Goal: Information Seeking & Learning: Learn about a topic

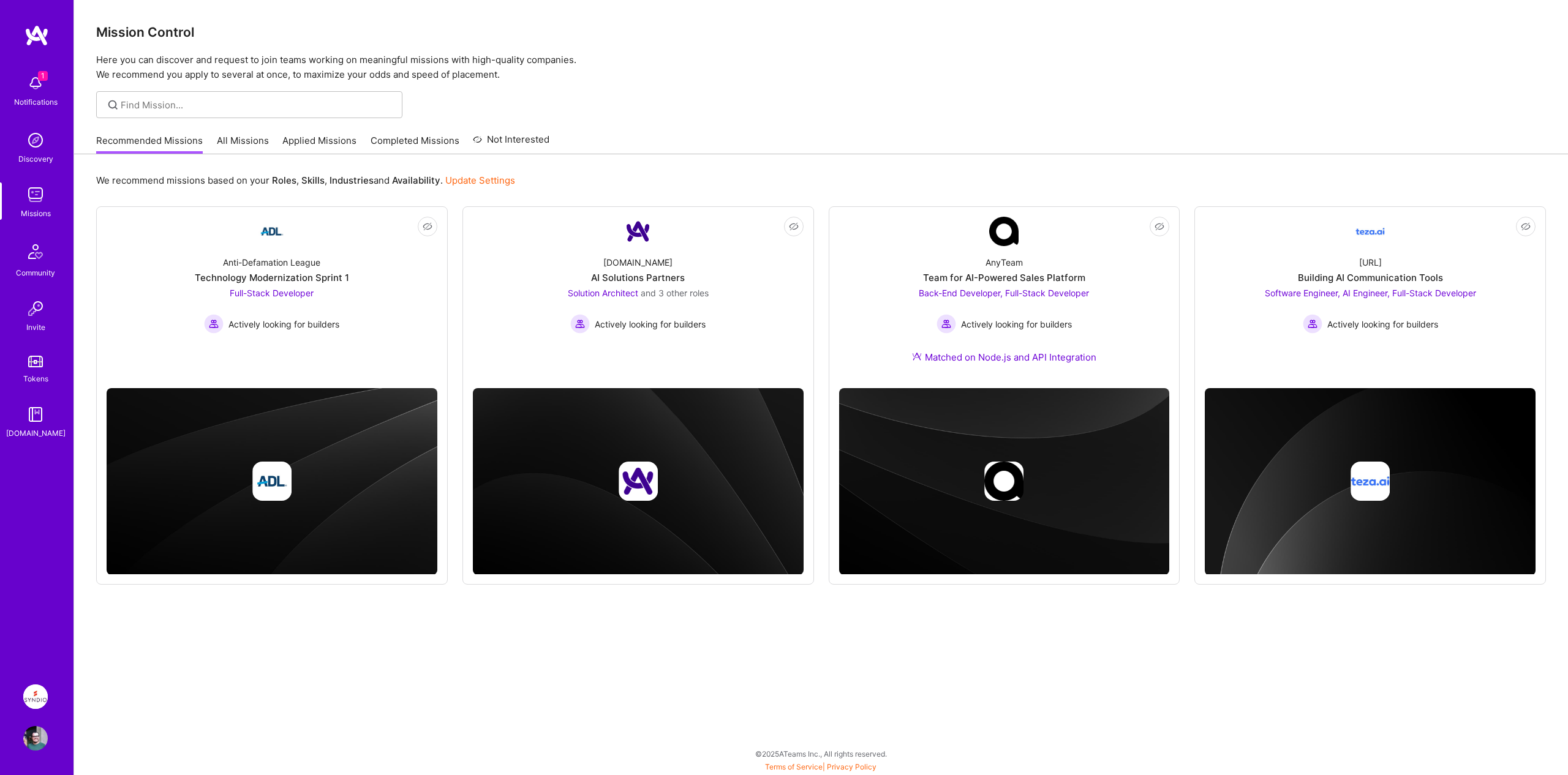
click at [35, 709] on div "Syndio: CCA Workflow Orchestration Migration Profile" at bounding box center [36, 717] width 28 height 66
click at [39, 693] on img at bounding box center [36, 697] width 24 height 24
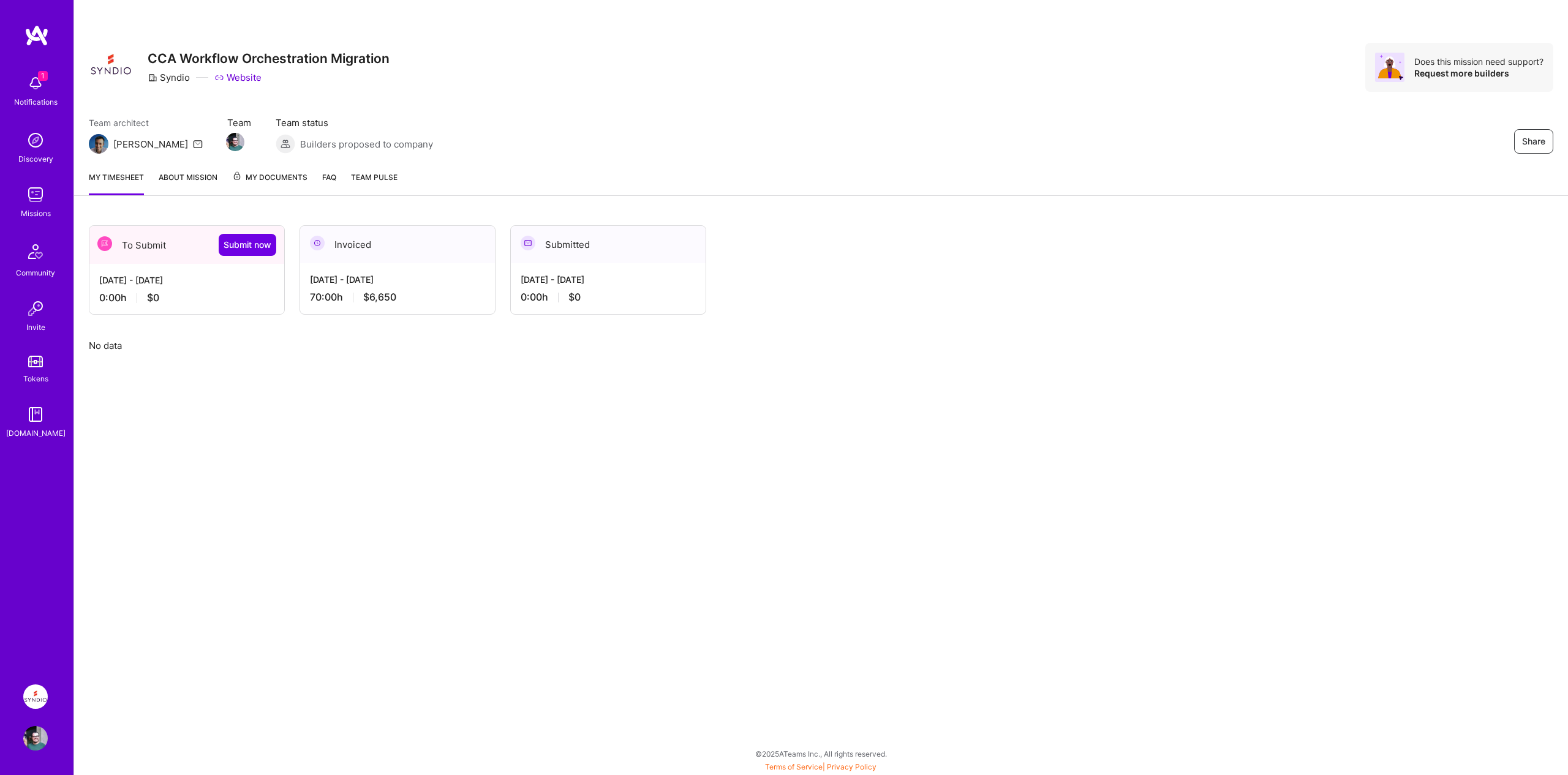
click at [39, 83] on img at bounding box center [36, 83] width 24 height 24
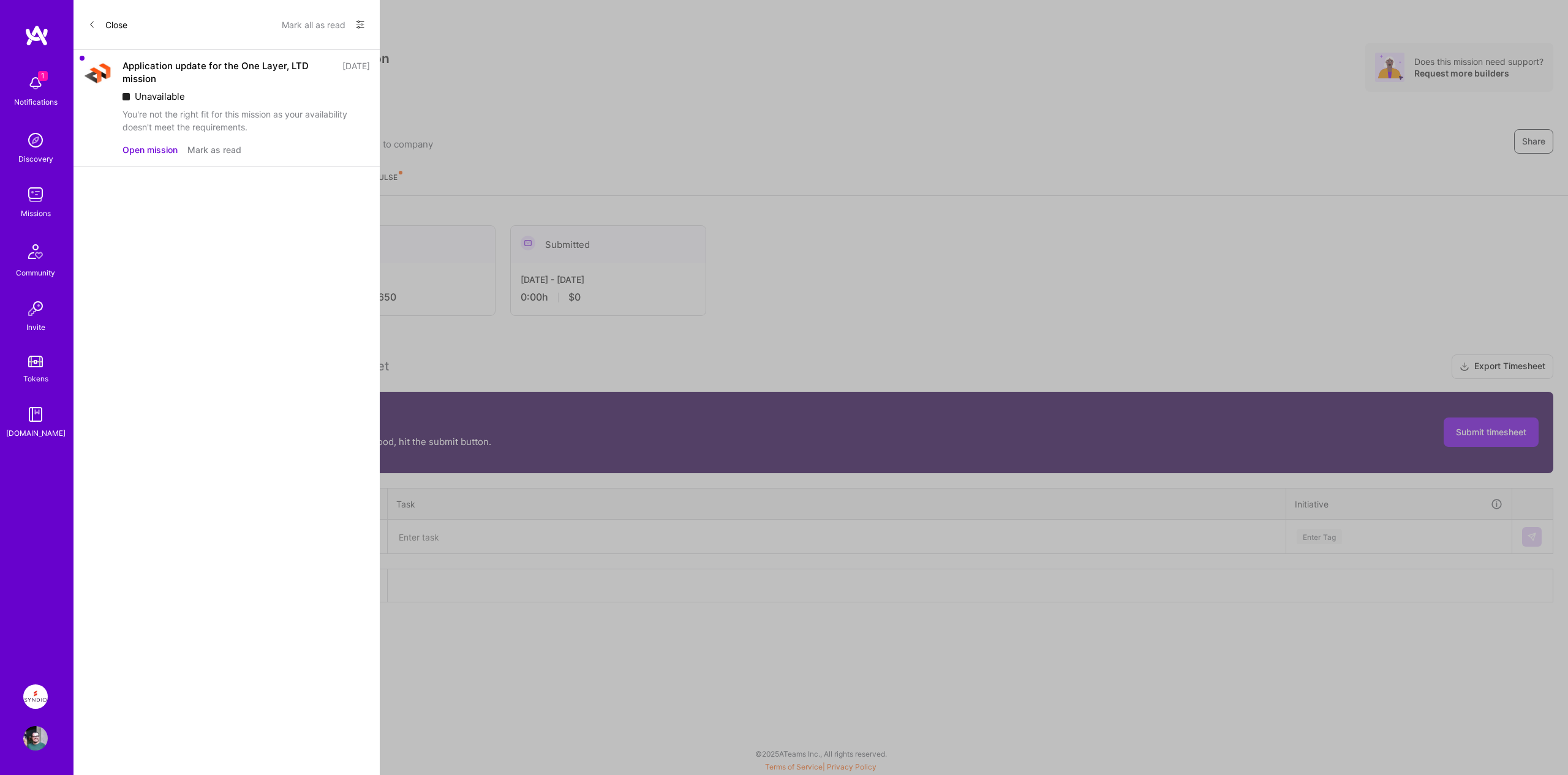
click at [209, 115] on div "You're not the right fit for this mission as your availability doesn't meet the…" at bounding box center [246, 121] width 247 height 26
click at [212, 151] on button "Mark as read" at bounding box center [214, 149] width 54 height 13
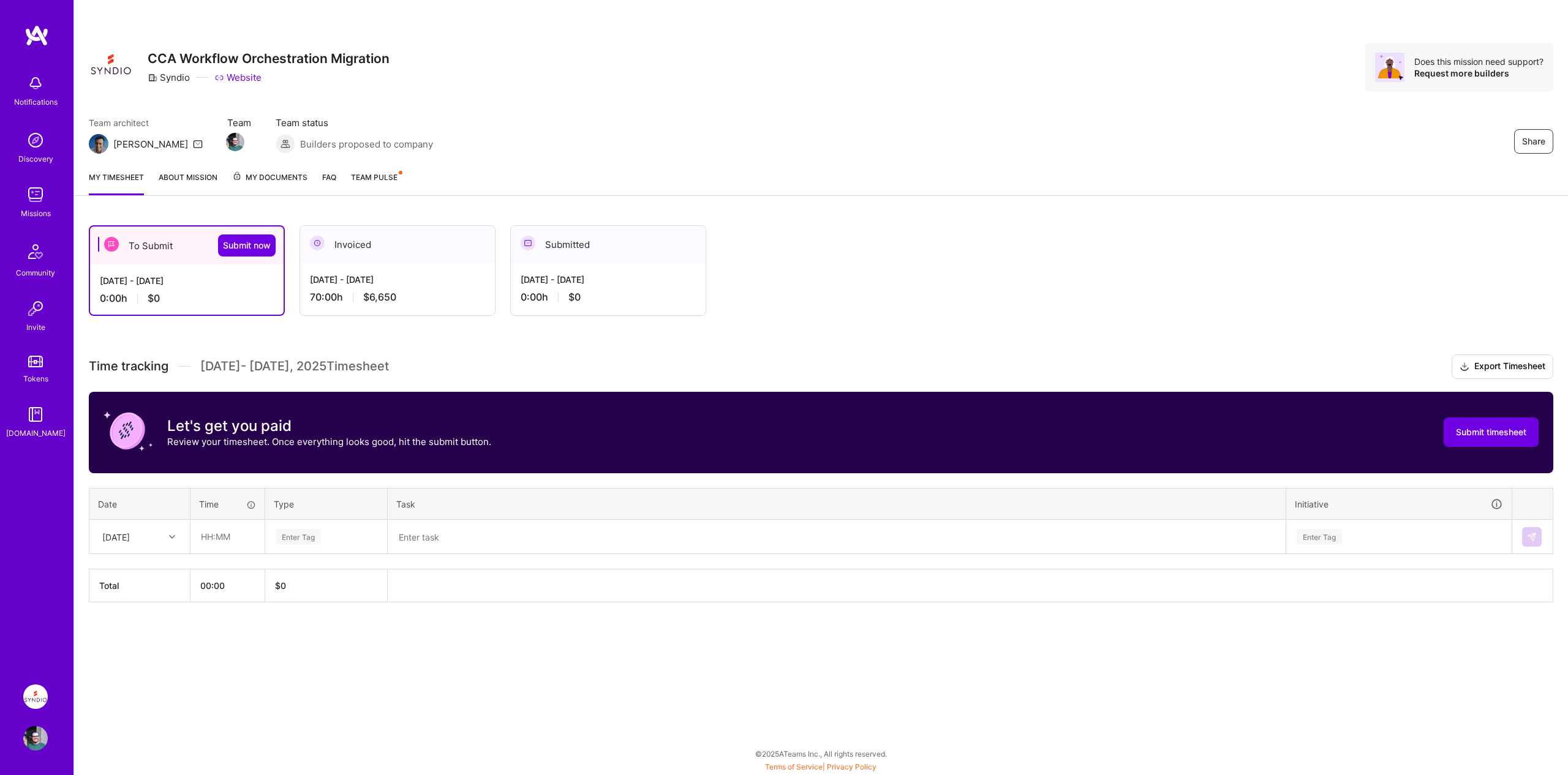
click at [635, 152] on div "Notifications Discovery Missions Community Invite Tokens [DOMAIN_NAME] Syndio: …" at bounding box center [784, 384] width 1568 height 769
click at [197, 182] on link "About Mission" at bounding box center [188, 183] width 59 height 24
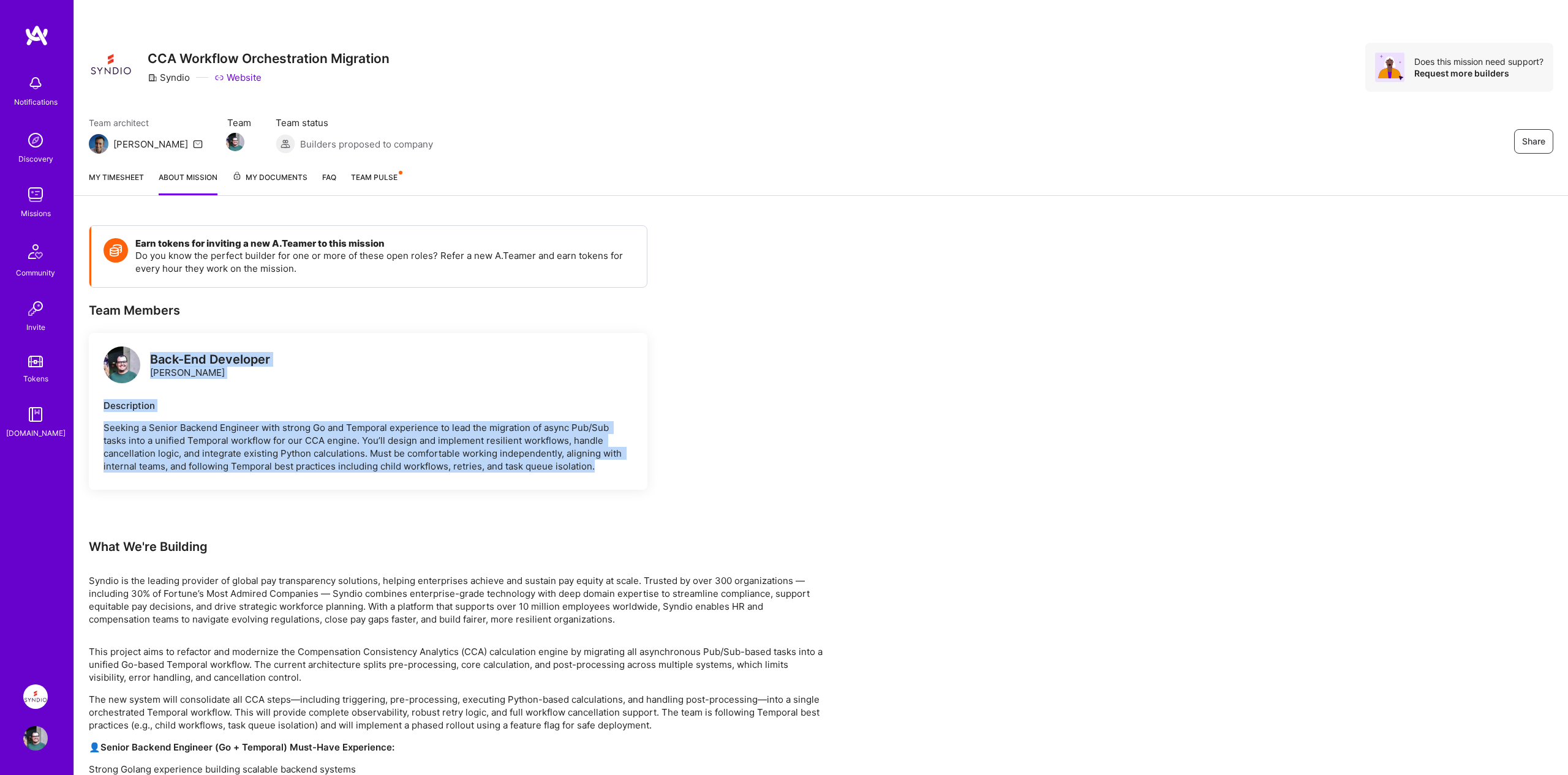
drag, startPoint x: 151, startPoint y: 356, endPoint x: 625, endPoint y: 478, distance: 489.4
click at [625, 478] on div "Back-End Developer [PERSON_NAME] Description Seeking a Senior Backend Engineer …" at bounding box center [368, 411] width 558 height 157
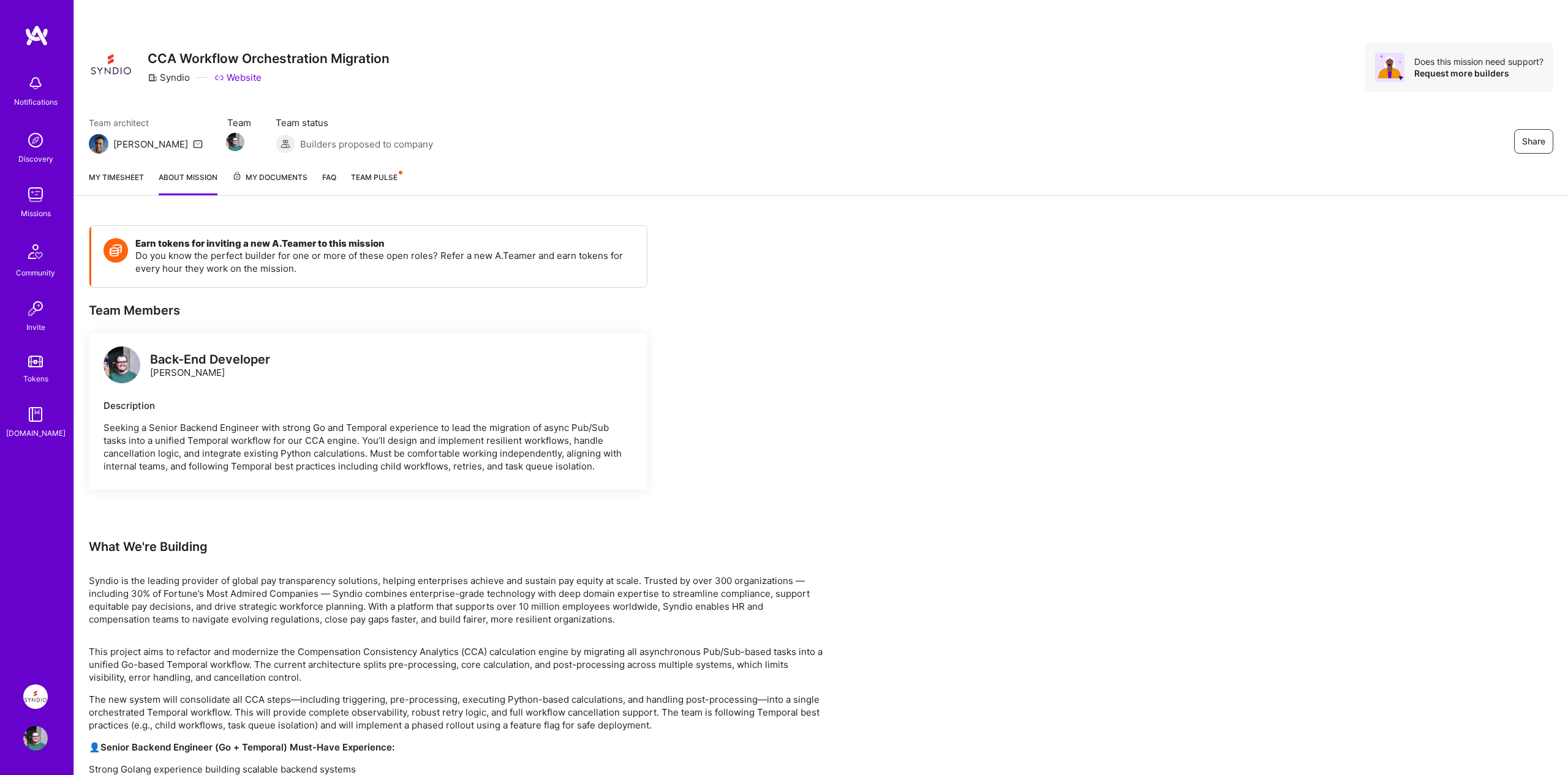
drag, startPoint x: 380, startPoint y: 441, endPoint x: 615, endPoint y: 472, distance: 237.0
click at [615, 472] on p "Seeking a Senior Backend Engineer with strong Go and Temporal experience to lea…" at bounding box center [368, 447] width 529 height 52
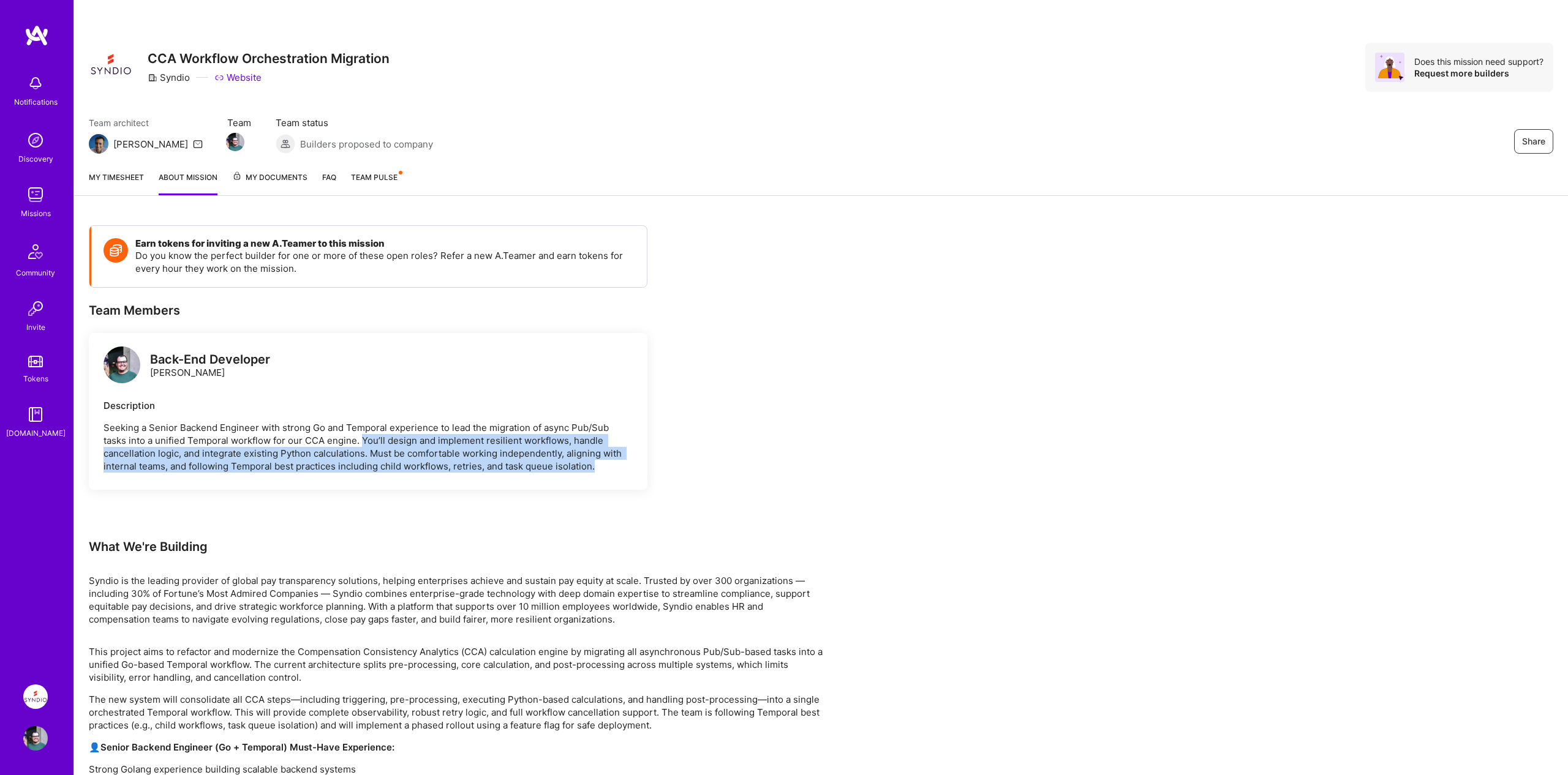
drag, startPoint x: 606, startPoint y: 467, endPoint x: 361, endPoint y: 441, distance: 246.4
click at [361, 441] on p "Seeking a Senior Backend Engineer with strong Go and Temporal experience to lea…" at bounding box center [368, 447] width 529 height 52
drag, startPoint x: 377, startPoint y: 441, endPoint x: 602, endPoint y: 463, distance: 226.1
click at [602, 463] on p "Seeking a Senior Backend Engineer with strong Go and Temporal experience to lea…" at bounding box center [368, 447] width 529 height 52
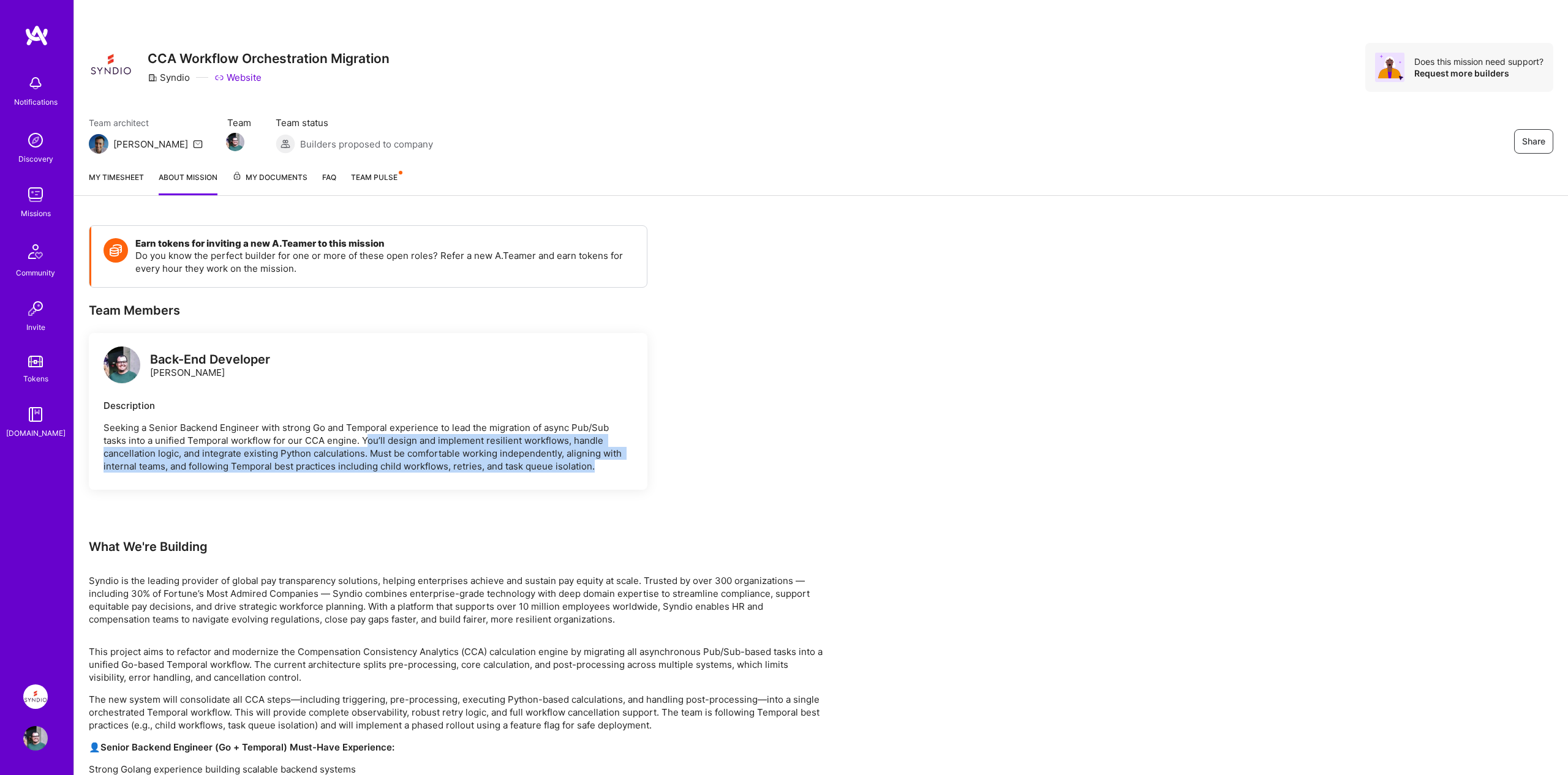
click at [602, 463] on p "Seeking a Senior Backend Engineer with strong Go and Temporal experience to lea…" at bounding box center [368, 447] width 529 height 52
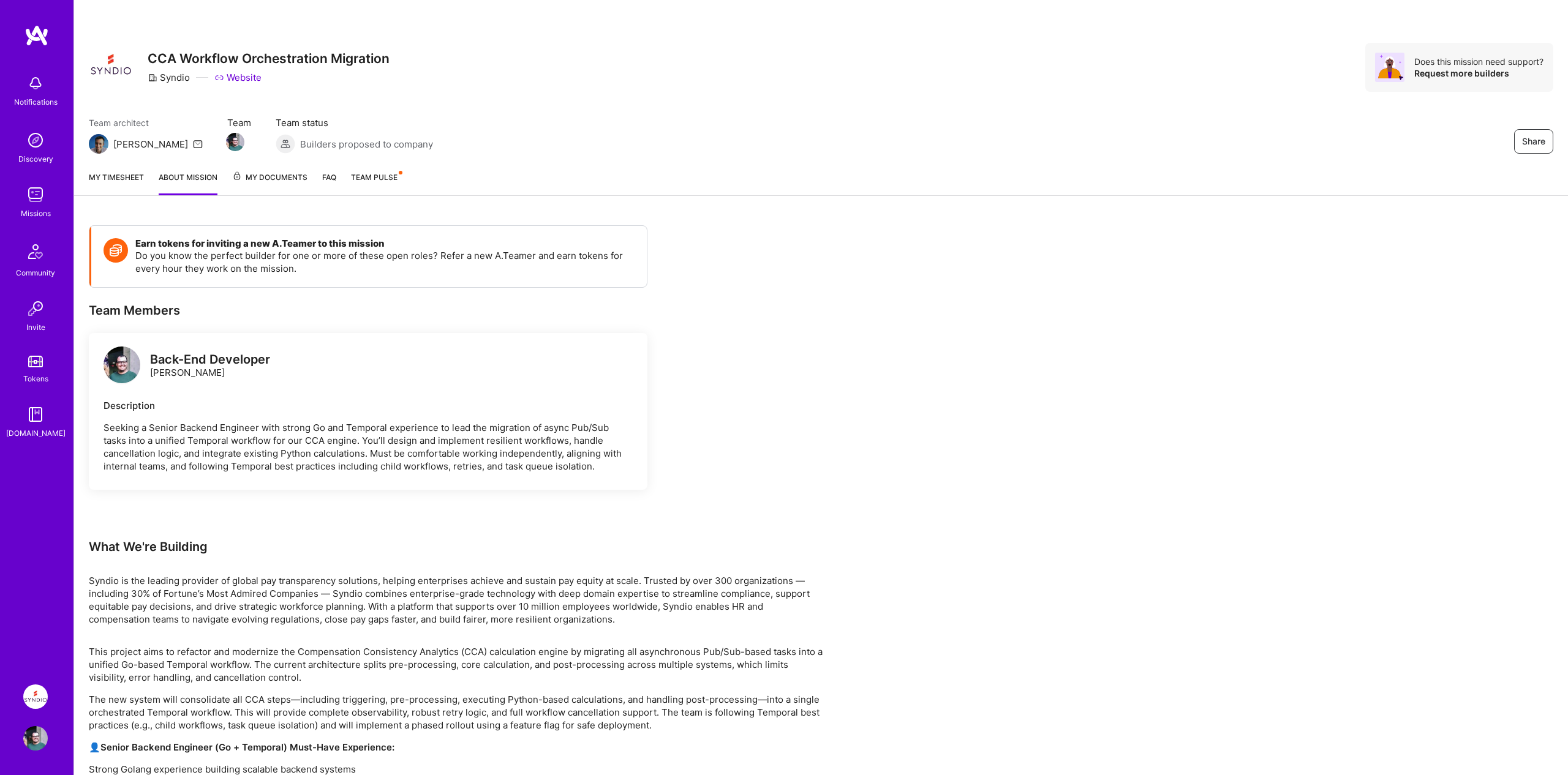
drag, startPoint x: 106, startPoint y: 454, endPoint x: 556, endPoint y: 453, distance: 450.0
click at [572, 456] on p "Seeking a Senior Backend Engineer with strong Go and Temporal experience to lea…" at bounding box center [368, 447] width 529 height 52
drag, startPoint x: 186, startPoint y: 454, endPoint x: 604, endPoint y: 471, distance: 418.3
click at [604, 471] on p "Seeking a Senior Backend Engineer with strong Go and Temporal experience to lea…" at bounding box center [368, 447] width 529 height 52
click at [603, 471] on p "Seeking a Senior Backend Engineer with strong Go and Temporal experience to lea…" at bounding box center [368, 447] width 529 height 52
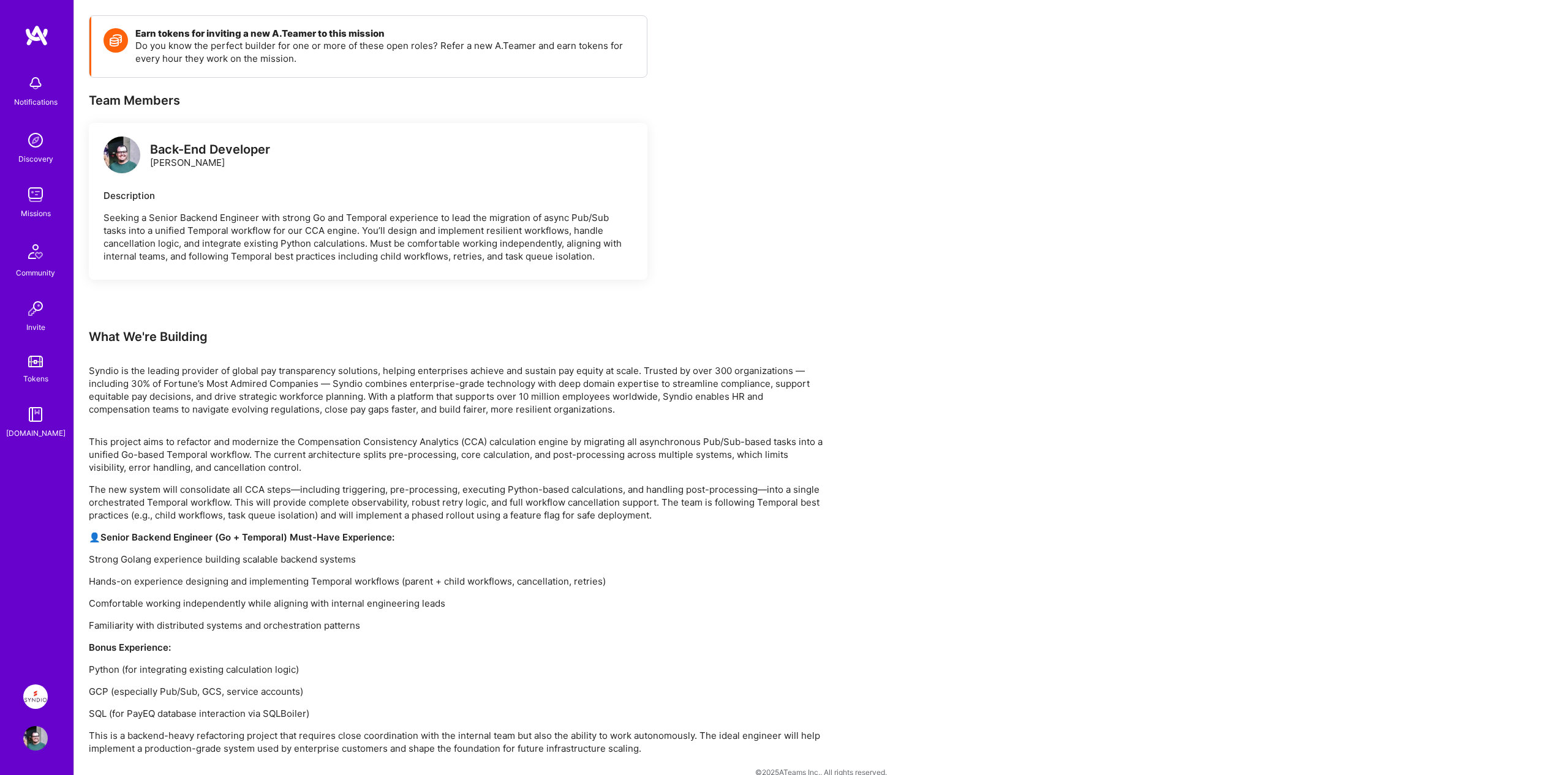
scroll to position [228, 0]
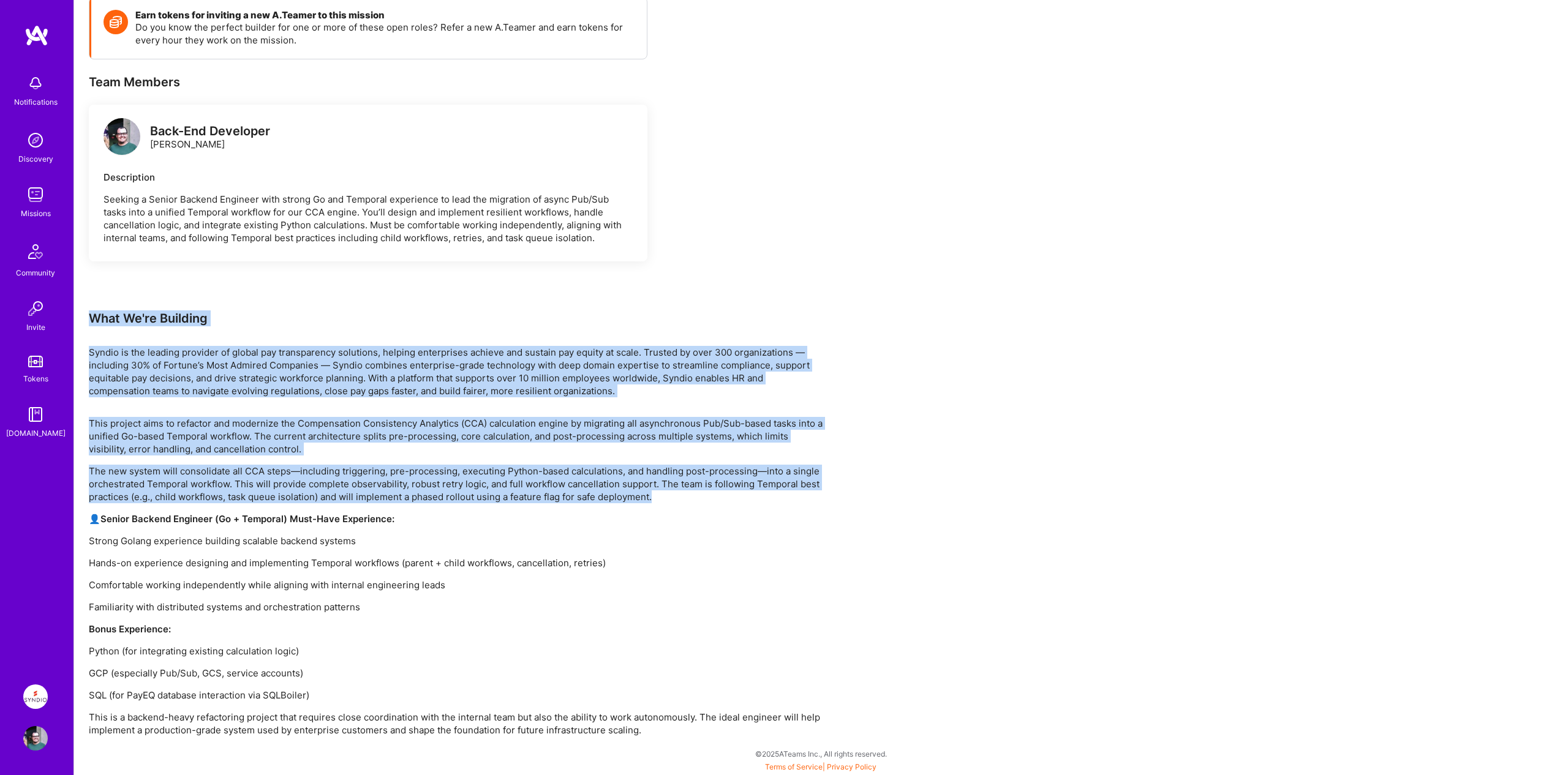
drag, startPoint x: 90, startPoint y: 317, endPoint x: 711, endPoint y: 503, distance: 648.3
click at [711, 503] on div "Earn tokens for inviting a new [PERSON_NAME] to this mission Do you know the pe…" at bounding box center [456, 366] width 735 height 739
click at [699, 497] on p "The new system will consolidate all CCA steps—including triggering, pre-process…" at bounding box center [456, 484] width 735 height 39
drag, startPoint x: 690, startPoint y: 496, endPoint x: 93, endPoint y: 319, distance: 622.7
click at [93, 319] on div "Earn tokens for inviting a new [PERSON_NAME] to this mission Do you know the pe…" at bounding box center [456, 366] width 735 height 739
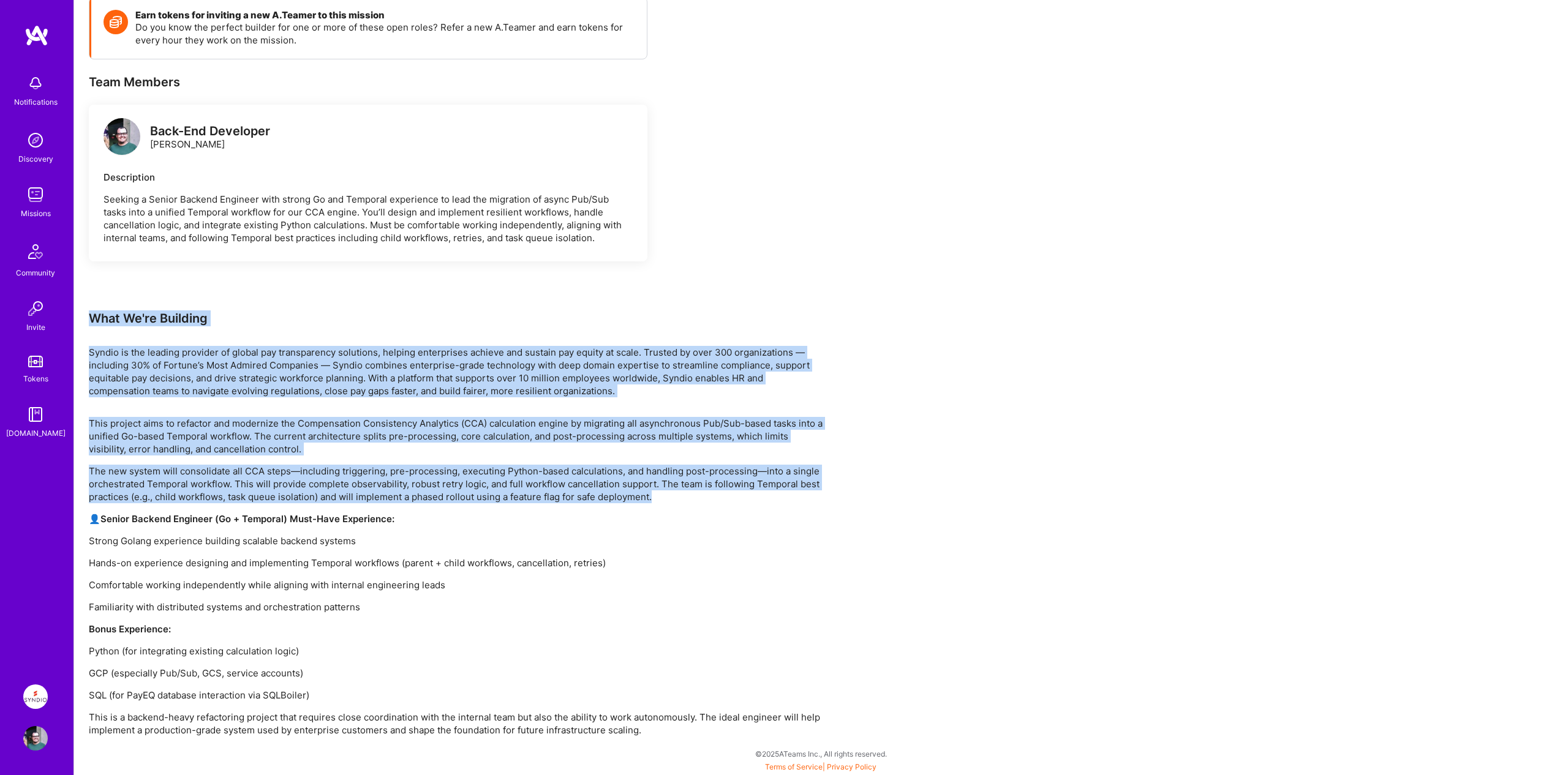
click at [93, 319] on div "What We're Building" at bounding box center [456, 318] width 735 height 16
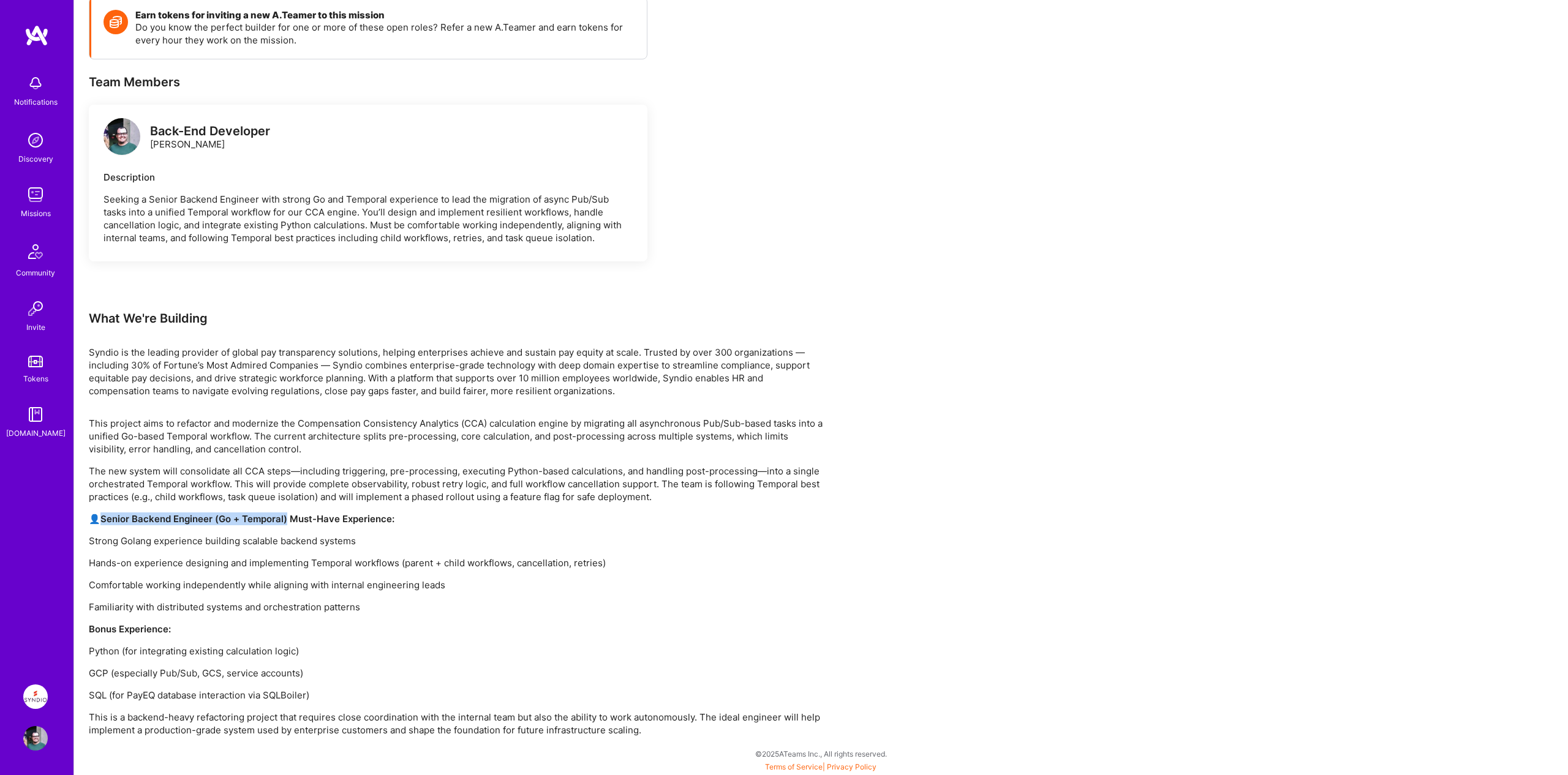
drag, startPoint x: 104, startPoint y: 518, endPoint x: 289, endPoint y: 519, distance: 185.0
click at [289, 519] on strong "Senior Backend Engineer (Go + Temporal) Must-Have Experience:" at bounding box center [247, 519] width 294 height 11
